Goal: Task Accomplishment & Management: Manage account settings

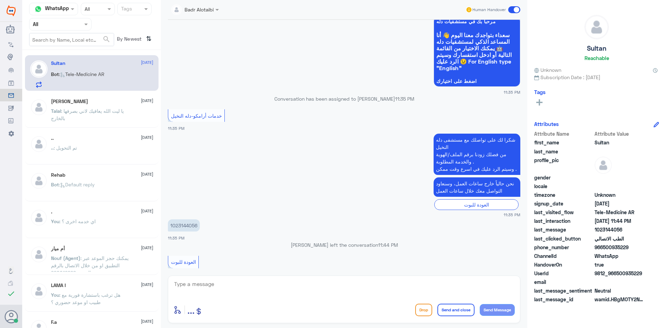
scroll to position [24, 0]
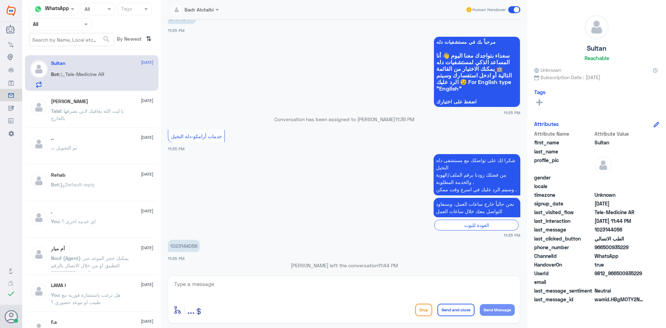
drag, startPoint x: 643, startPoint y: 272, endPoint x: 616, endPoint y: 273, distance: 27.1
click at [616, 273] on span "9812_966500935229" at bounding box center [619, 272] width 50 height 7
copy span "500935229"
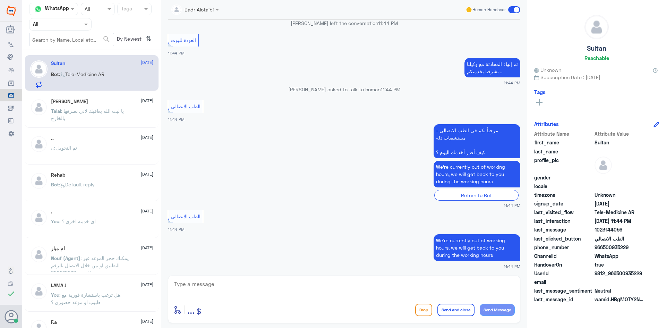
scroll to position [266, 0]
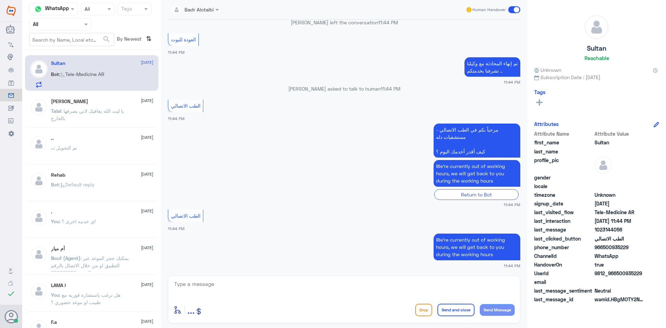
click at [513, 9] on span at bounding box center [514, 9] width 12 height 7
click at [0, 0] on input "checkbox" at bounding box center [0, 0] width 0 height 0
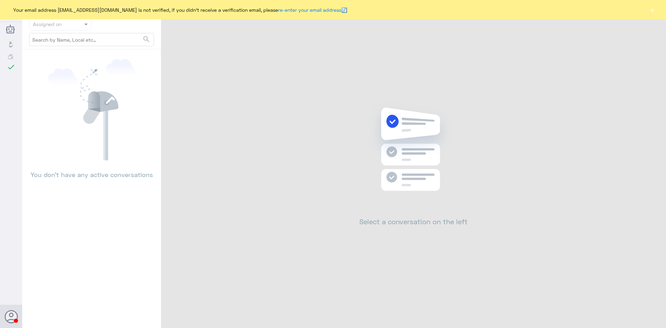
click at [652, 9] on button "×" at bounding box center [651, 9] width 7 height 7
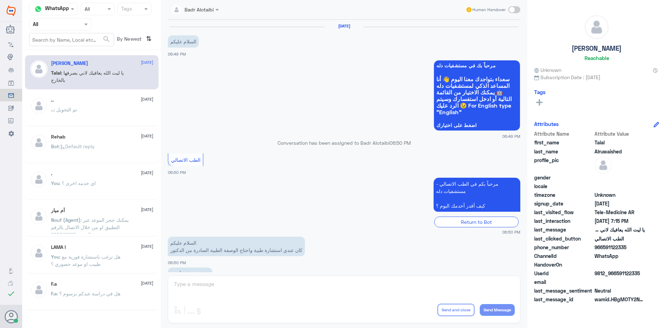
scroll to position [158, 0]
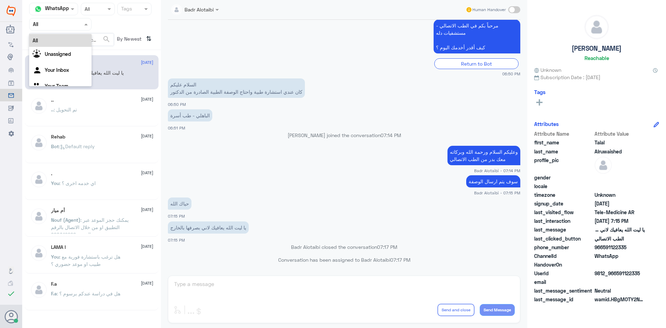
click at [83, 28] on span at bounding box center [87, 23] width 9 height 7
click at [78, 51] on div "Unassigned" at bounding box center [60, 55] width 62 height 16
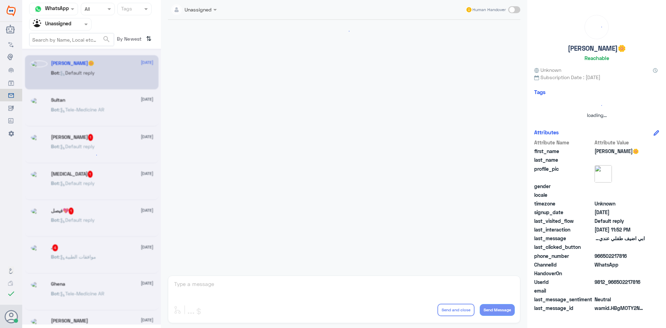
scroll to position [0, 0]
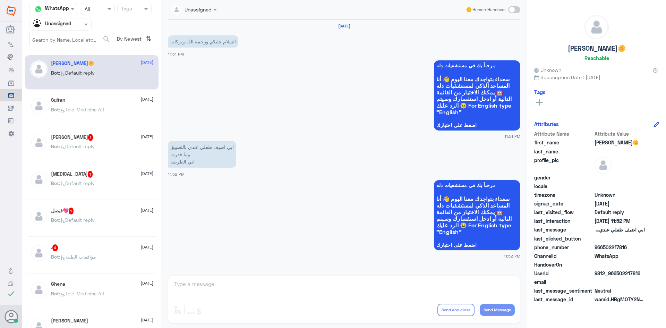
click at [104, 139] on div "[PERSON_NAME] 1 [DATE]" at bounding box center [102, 137] width 102 height 7
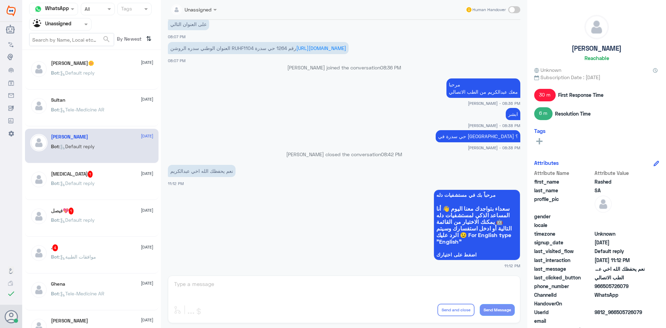
click at [105, 97] on div "Sultan [DATE]" at bounding box center [102, 100] width 102 height 6
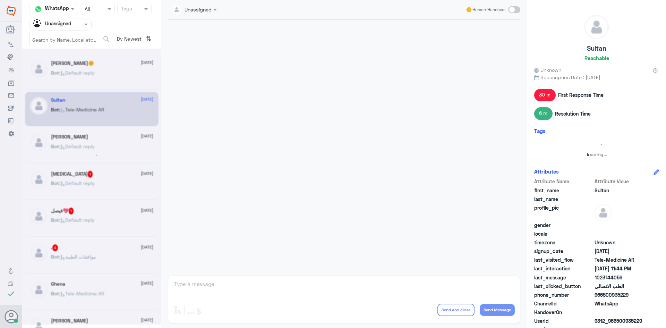
scroll to position [279, 0]
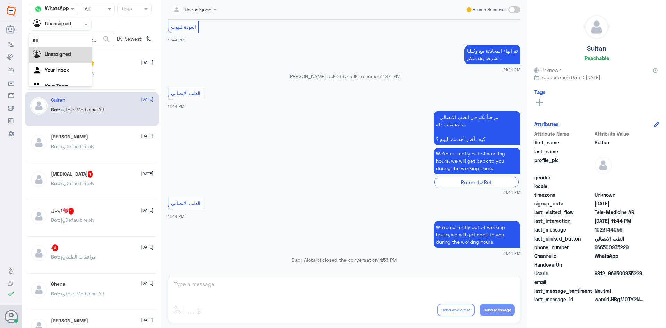
click at [75, 26] on div at bounding box center [60, 24] width 62 height 8
click at [72, 38] on div "All" at bounding box center [60, 40] width 62 height 13
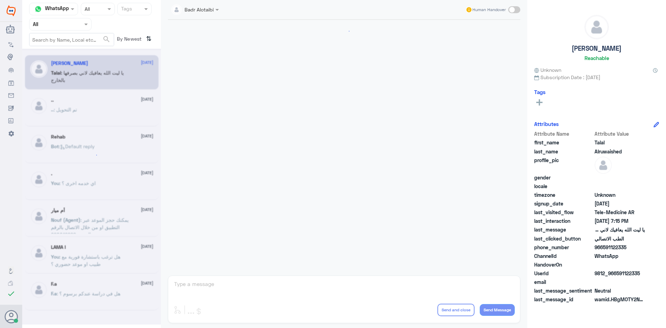
scroll to position [158, 0]
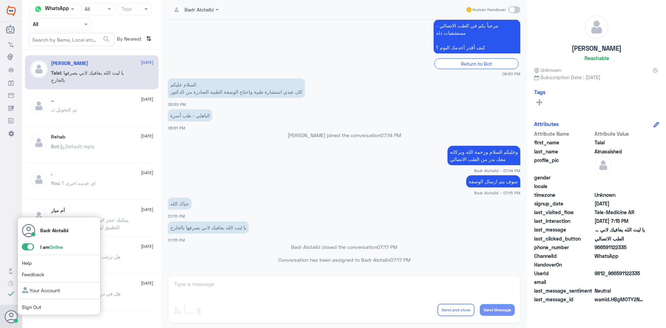
click at [24, 245] on span at bounding box center [28, 246] width 12 height 7
click at [0, 0] on input "checkbox" at bounding box center [0, 0] width 0 height 0
